Goal: Task Accomplishment & Management: Manage account settings

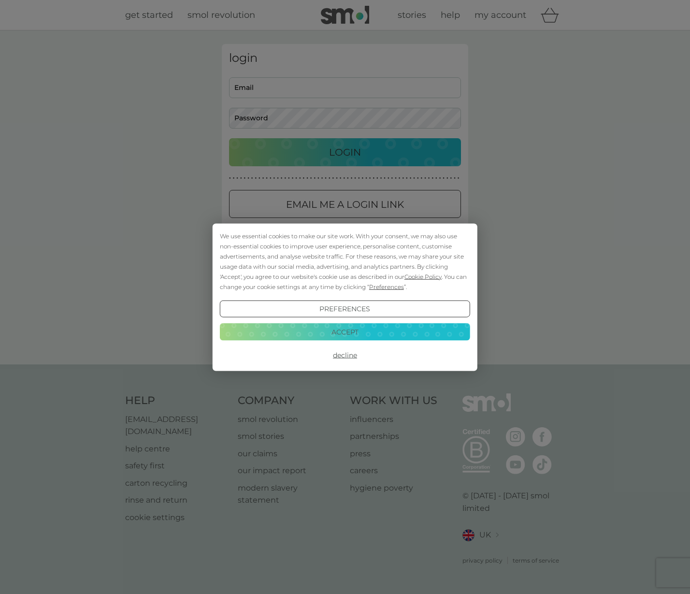
type input "[EMAIL_ADDRESS][DOMAIN_NAME]"
click at [335, 151] on div "We use essential cookies to make our site work. With your consent, we may also …" at bounding box center [345, 297] width 690 height 594
click at [344, 354] on button "Decline" at bounding box center [345, 354] width 250 height 17
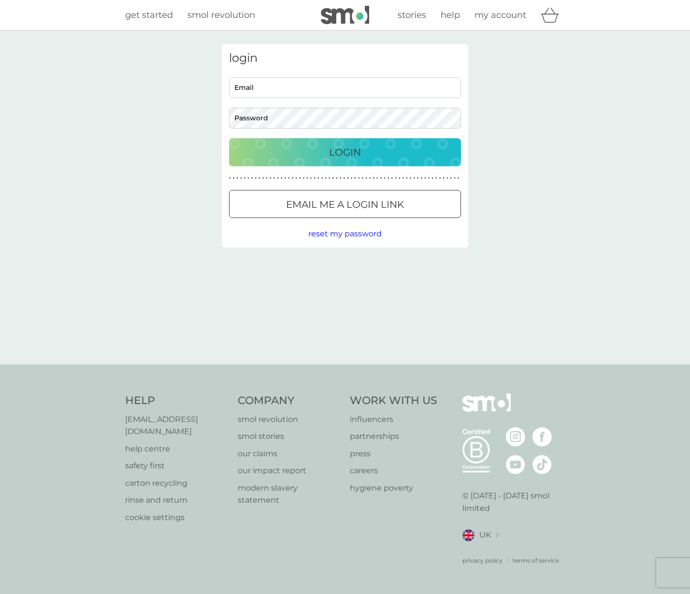
type input "sdjlong@gmail.com"
click at [360, 155] on p "Login" at bounding box center [345, 151] width 32 height 15
